Goal: Information Seeking & Learning: Learn about a topic

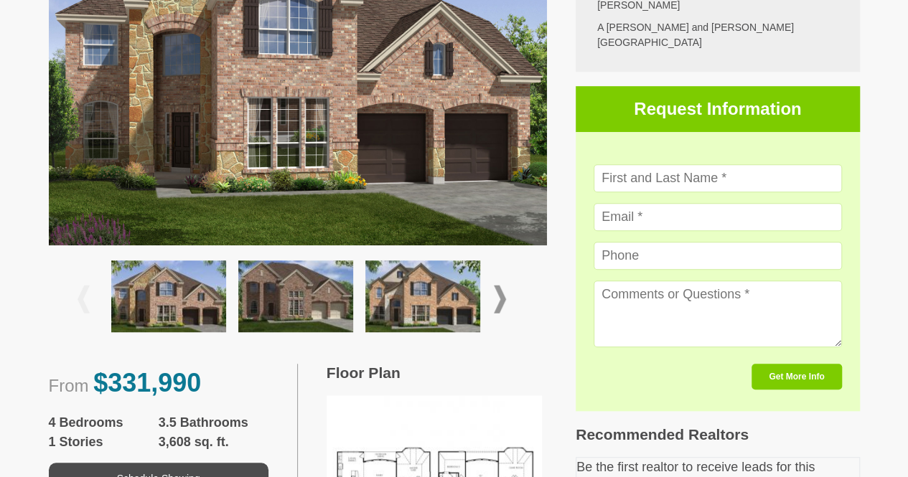
scroll to position [436, 0]
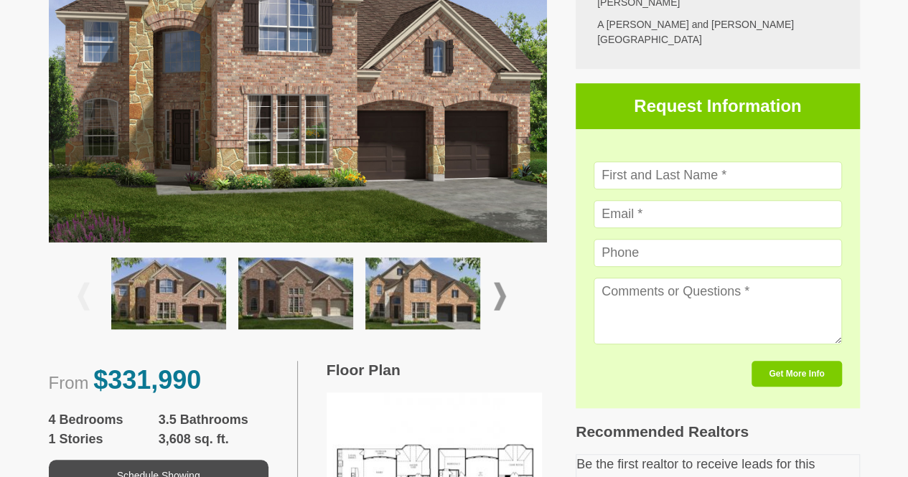
click at [210, 309] on img at bounding box center [168, 294] width 115 height 72
click at [274, 301] on img at bounding box center [295, 294] width 115 height 72
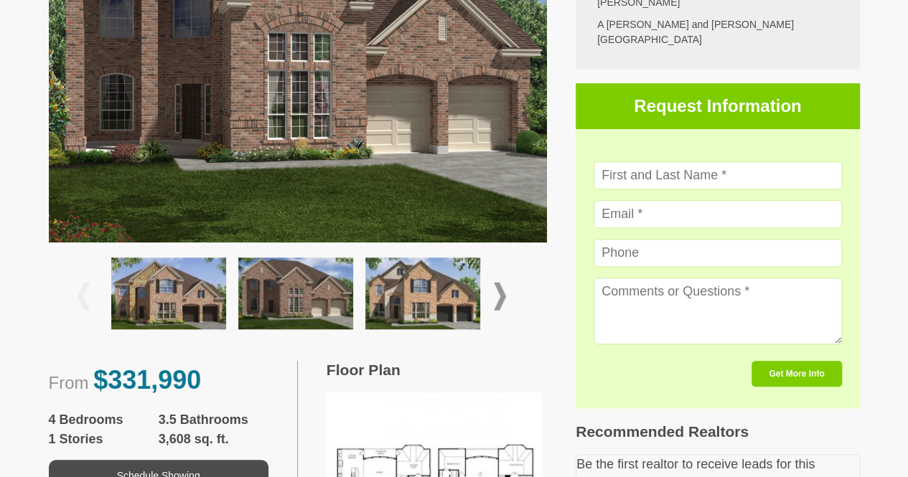
click at [412, 300] on img at bounding box center [422, 294] width 115 height 72
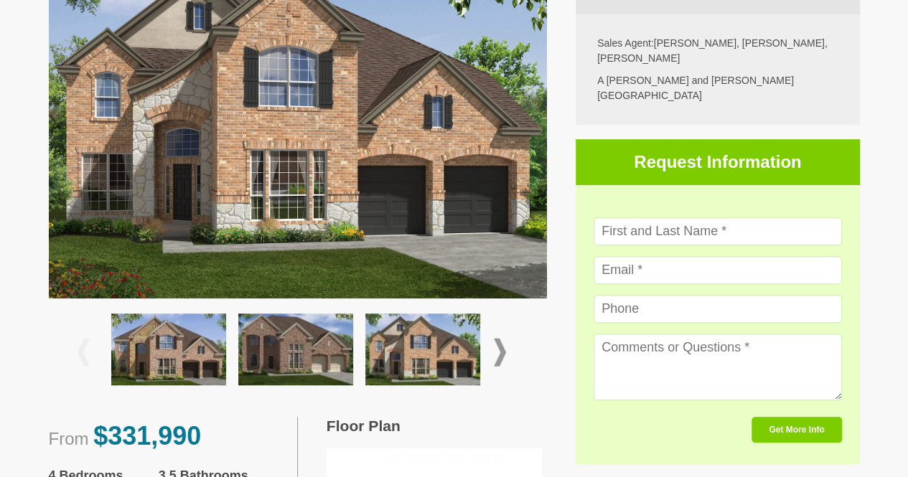
scroll to position [378, 0]
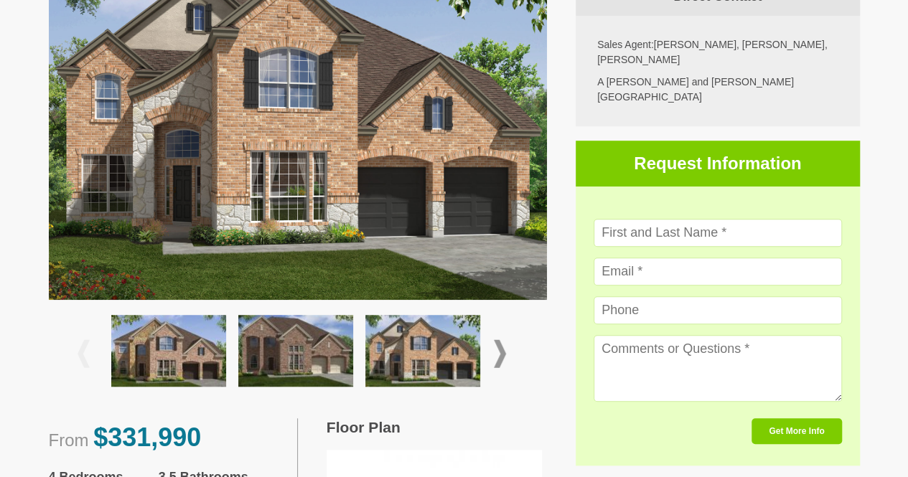
click at [283, 351] on img at bounding box center [295, 351] width 115 height 72
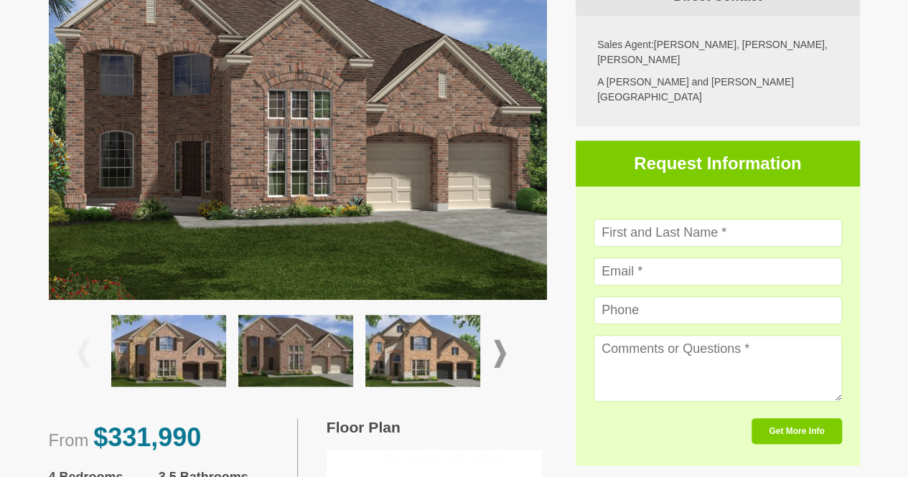
click at [179, 354] on img at bounding box center [168, 351] width 115 height 72
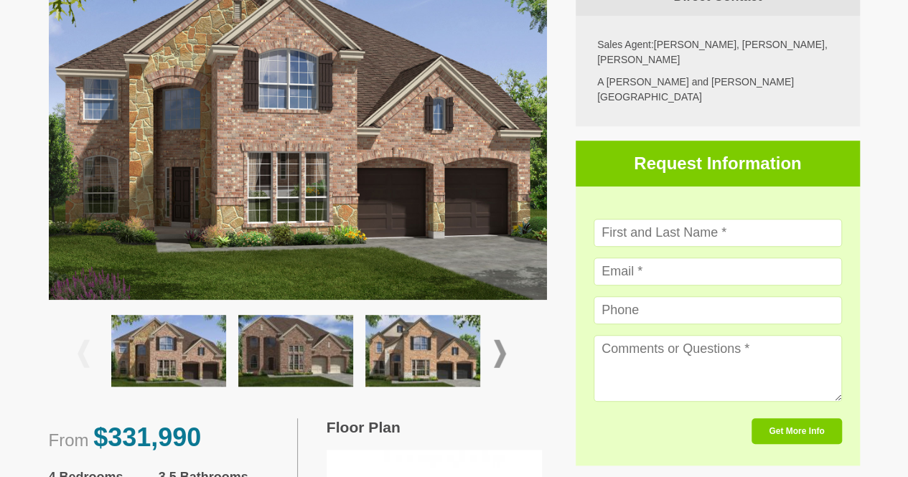
click at [498, 232] on img at bounding box center [298, 113] width 499 height 374
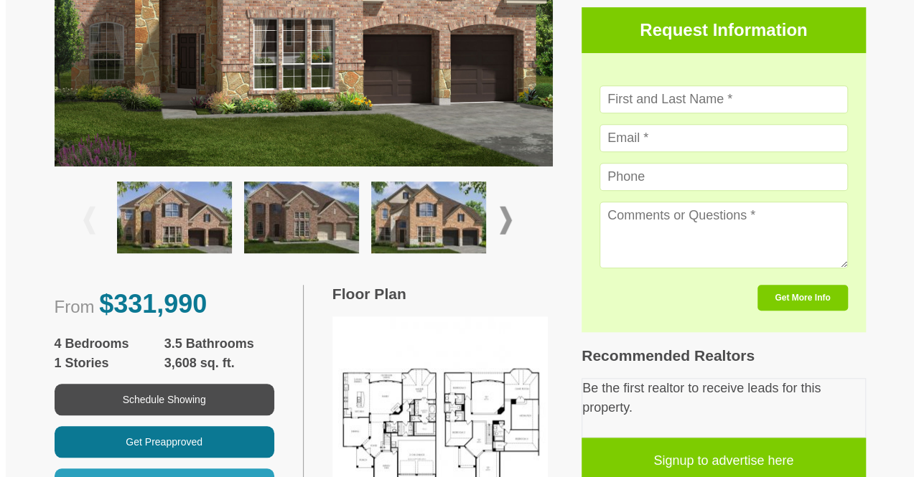
scroll to position [512, 0]
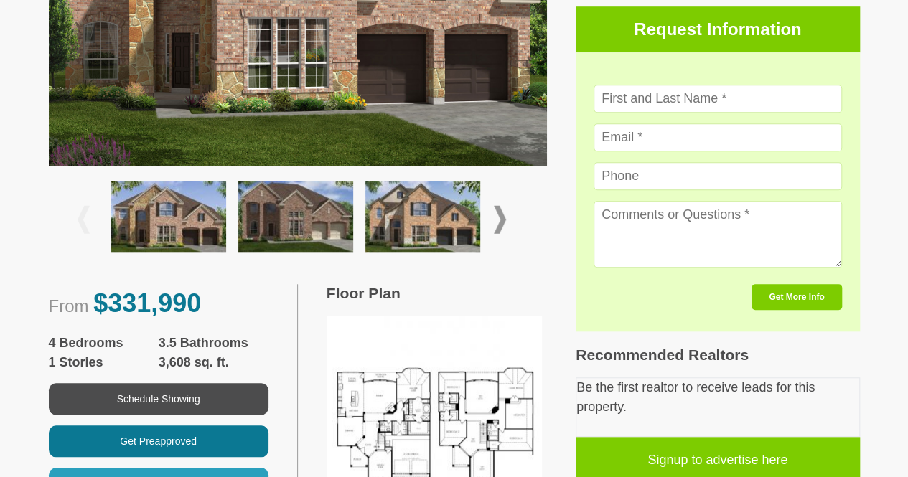
click at [457, 400] on img at bounding box center [434, 417] width 215 height 203
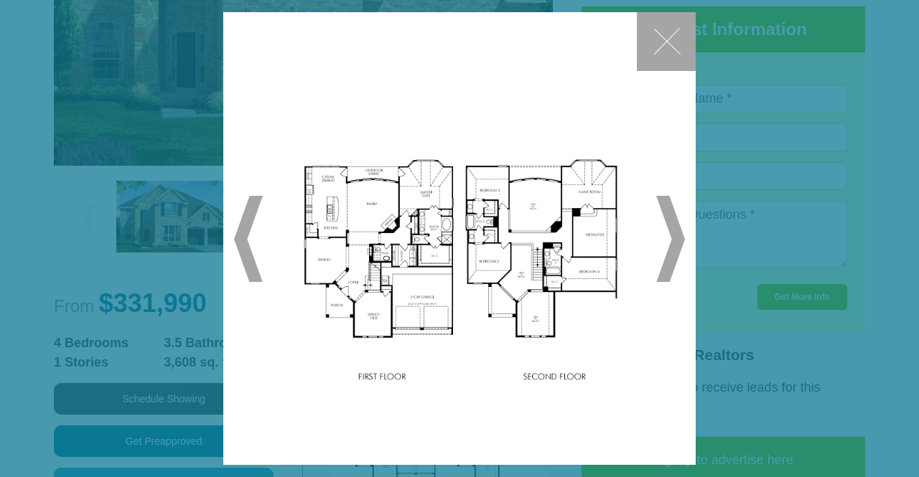
click at [382, 321] on img at bounding box center [459, 239] width 343 height 324
click at [891, 349] on div "✕ ◀ ▶" at bounding box center [459, 238] width 919 height 477
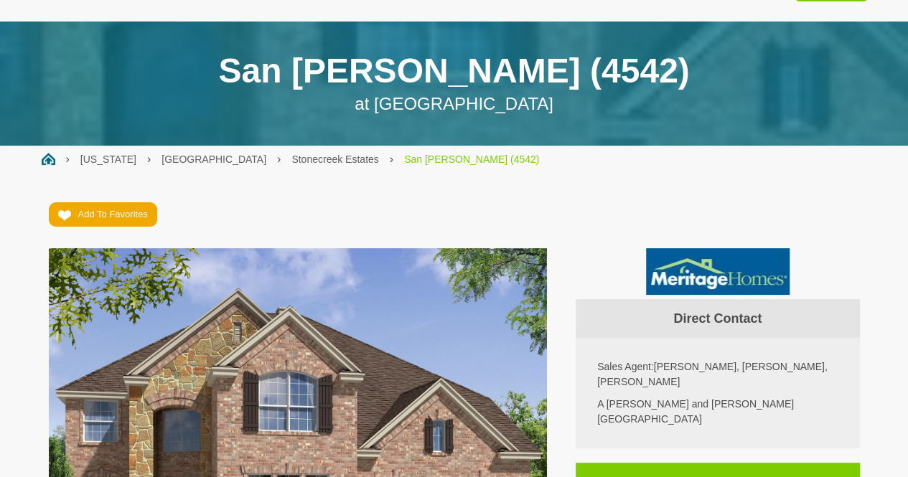
scroll to position [0, 0]
